Goal: Task Accomplishment & Management: Manage account settings

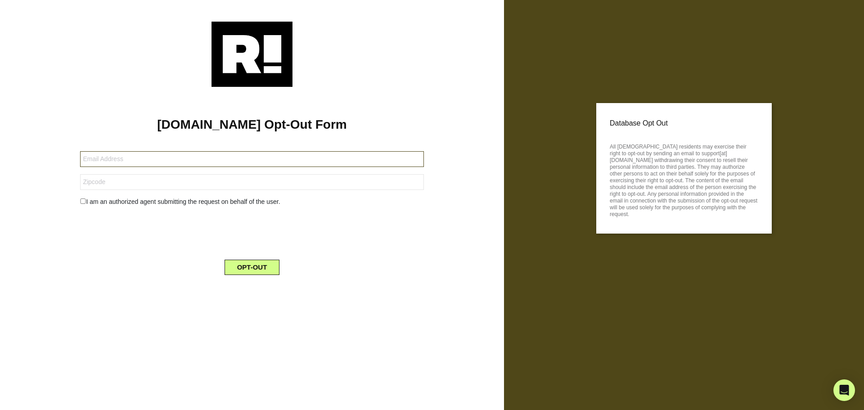
click at [139, 160] on input "text" at bounding box center [251, 159] width 343 height 16
type input "[PERSON_NAME][EMAIL_ADDRESS][PERSON_NAME][DOMAIN_NAME]"
type input "14609"
click at [84, 201] on input "checkbox" at bounding box center [83, 200] width 6 height 5
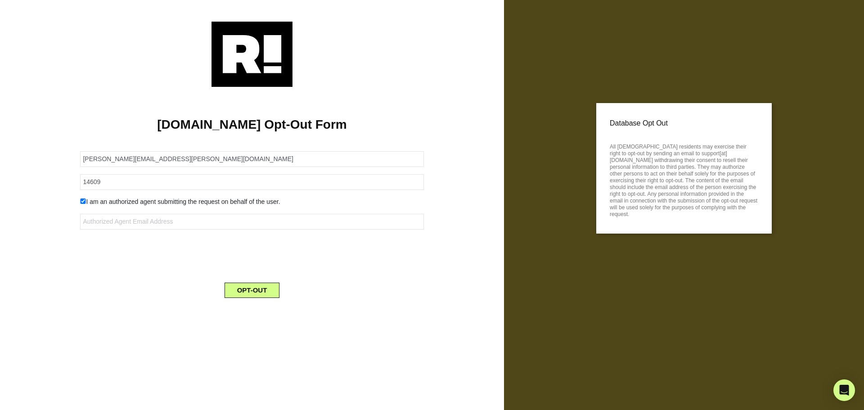
click at [83, 201] on input "checkbox" at bounding box center [83, 200] width 6 height 5
checkbox input "false"
click at [251, 264] on button "OPT-OUT" at bounding box center [251, 267] width 55 height 15
